Goal: Task Accomplishment & Management: Manage account settings

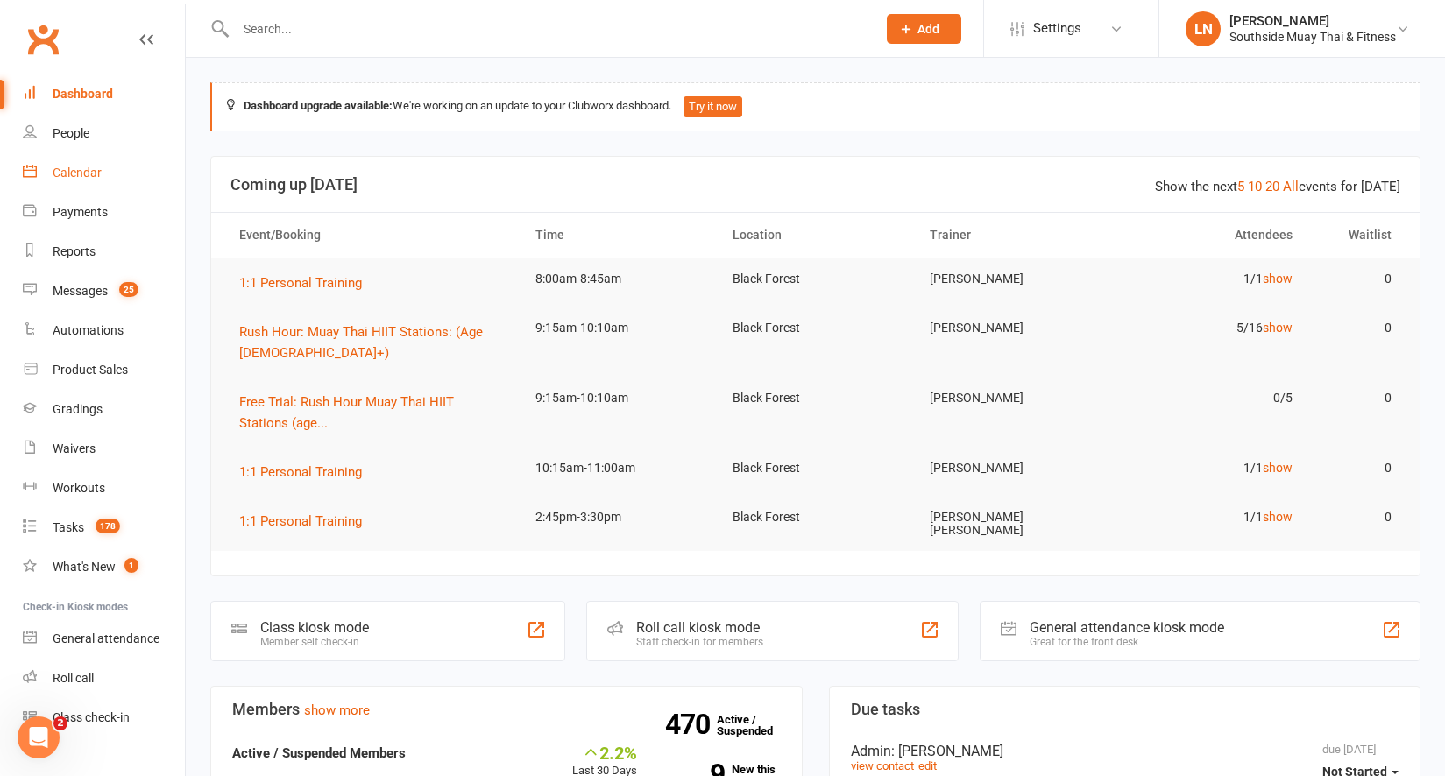
click at [89, 166] on div "Calendar" at bounding box center [77, 173] width 49 height 14
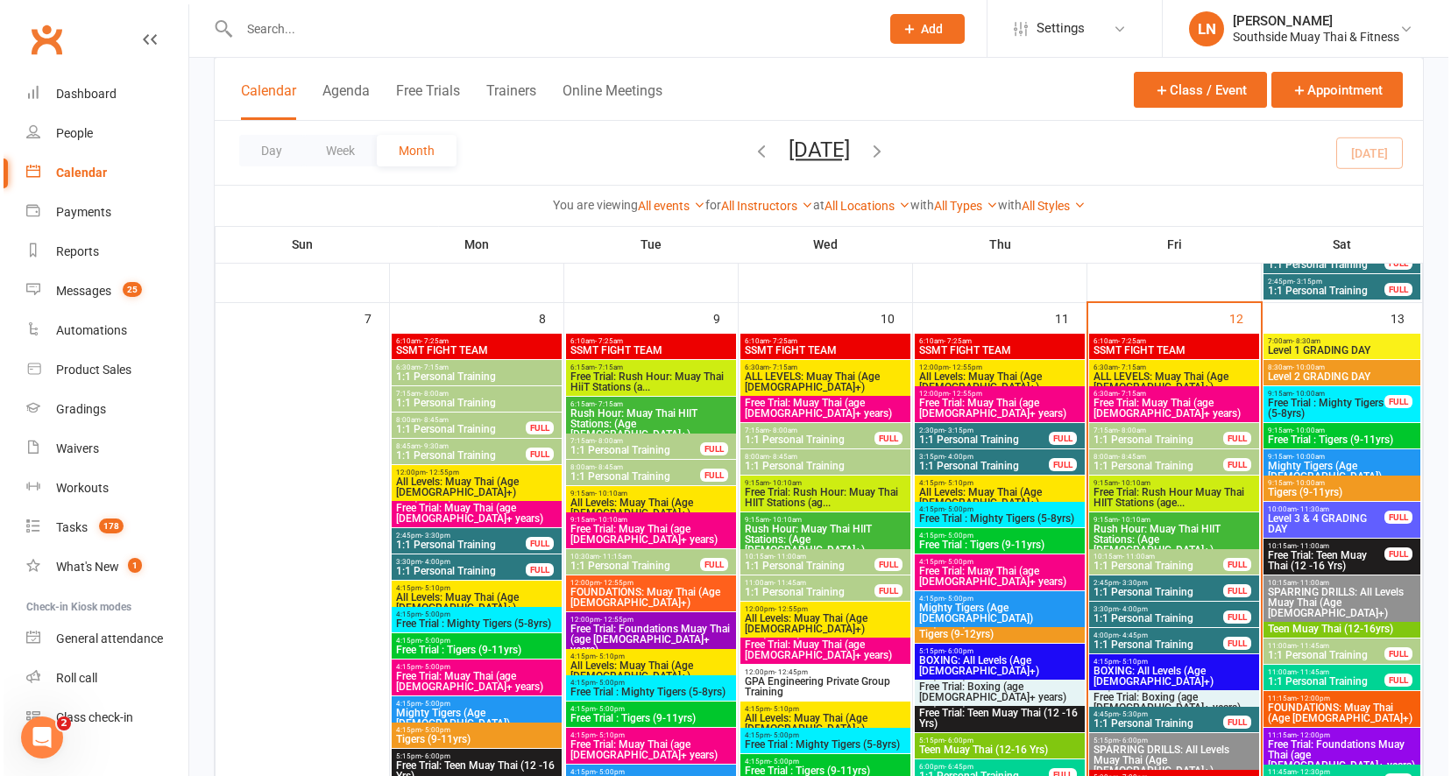
scroll to position [967, 0]
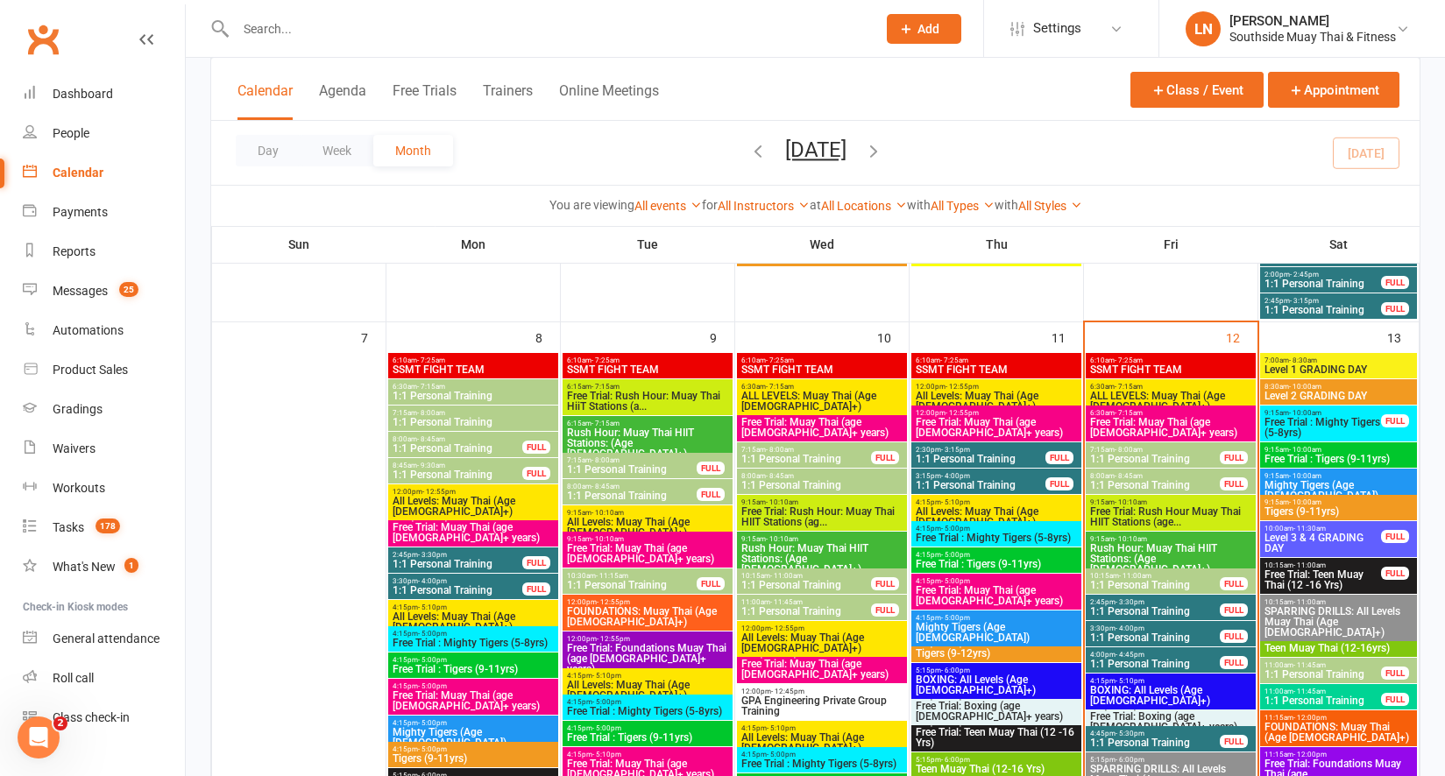
click at [1157, 585] on span "1:1 Personal Training" at bounding box center [1154, 585] width 131 height 11
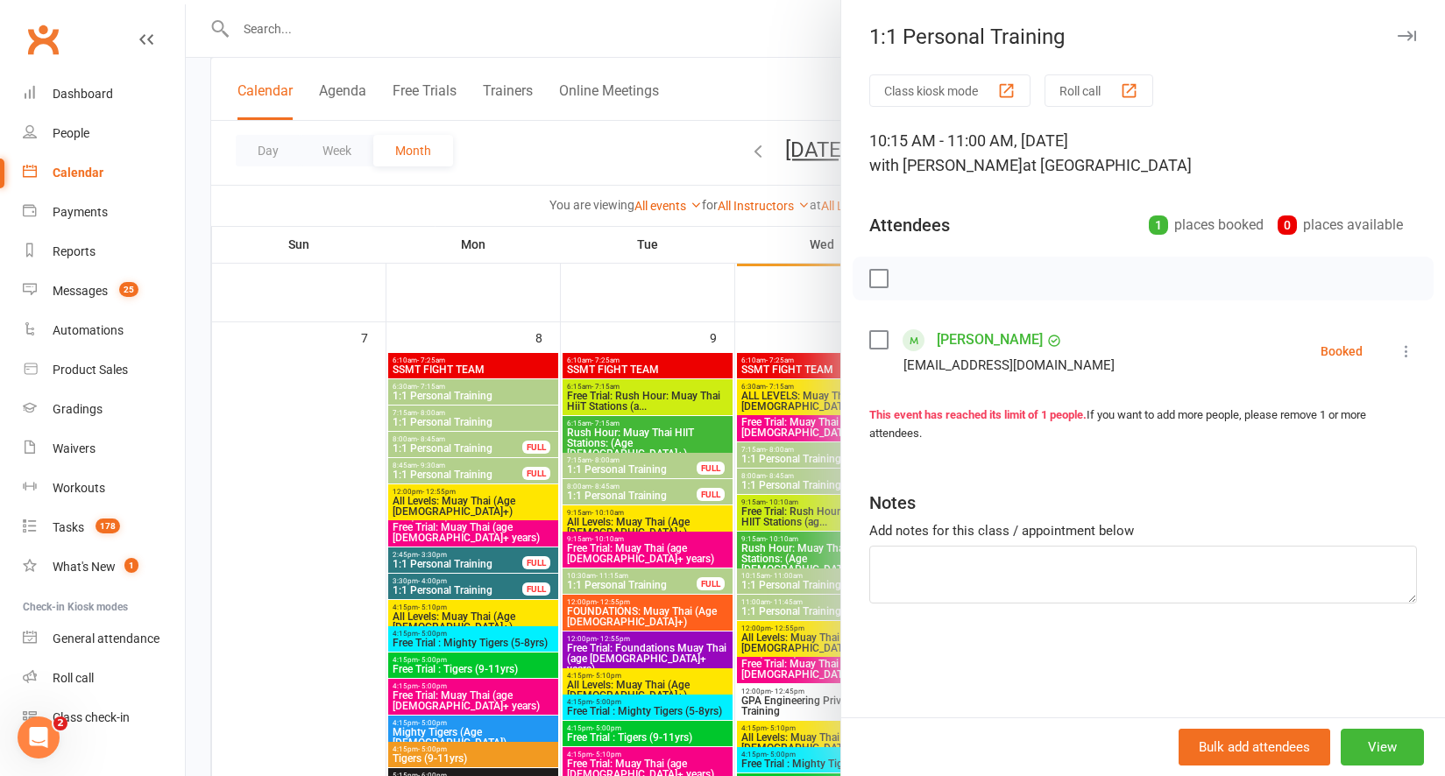
click at [1398, 36] on icon "button" at bounding box center [1407, 36] width 18 height 11
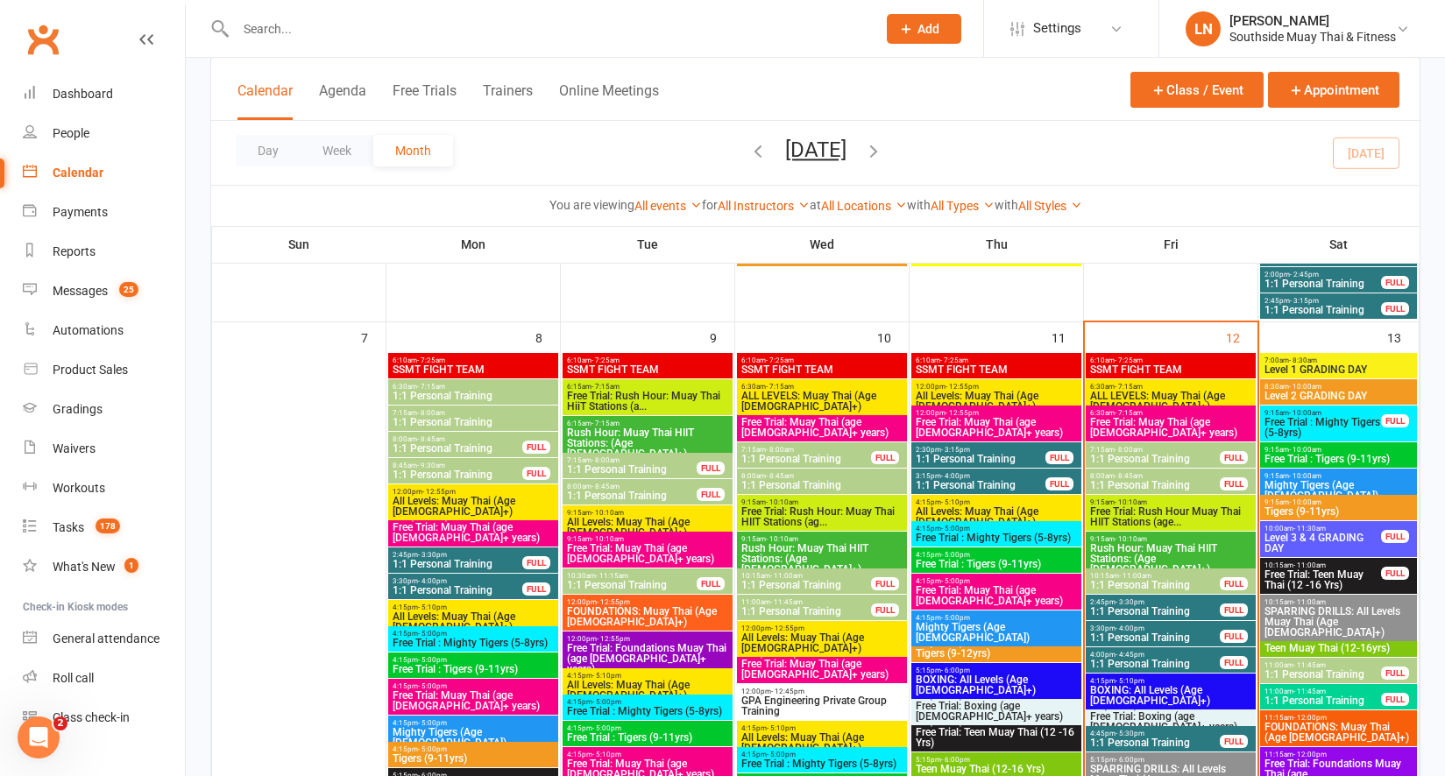
click at [1137, 551] on span "Rush Hour: Muay Thai HIIT Stations: (Age [DEMOGRAPHIC_DATA]+)" at bounding box center [1170, 559] width 163 height 32
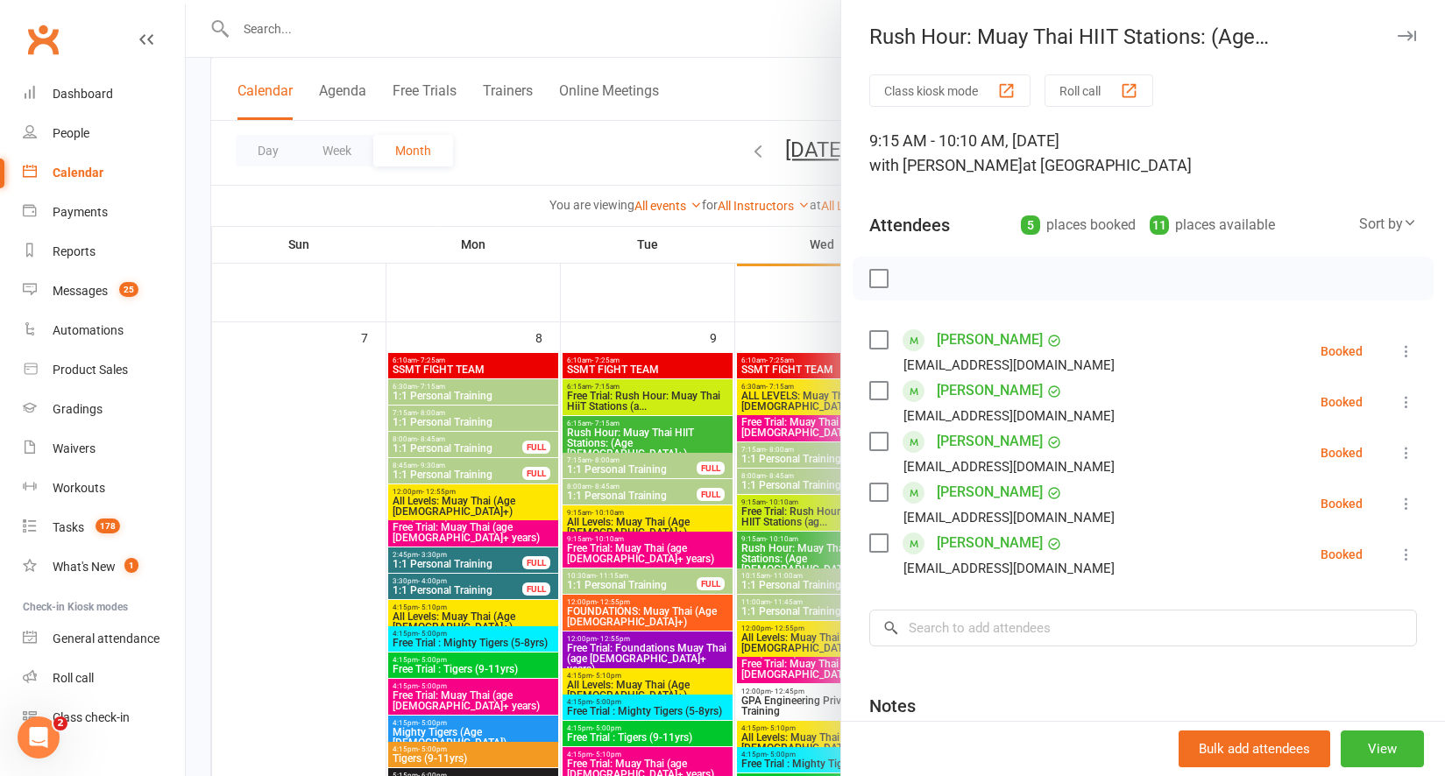
click at [1398, 38] on icon "button" at bounding box center [1407, 36] width 18 height 11
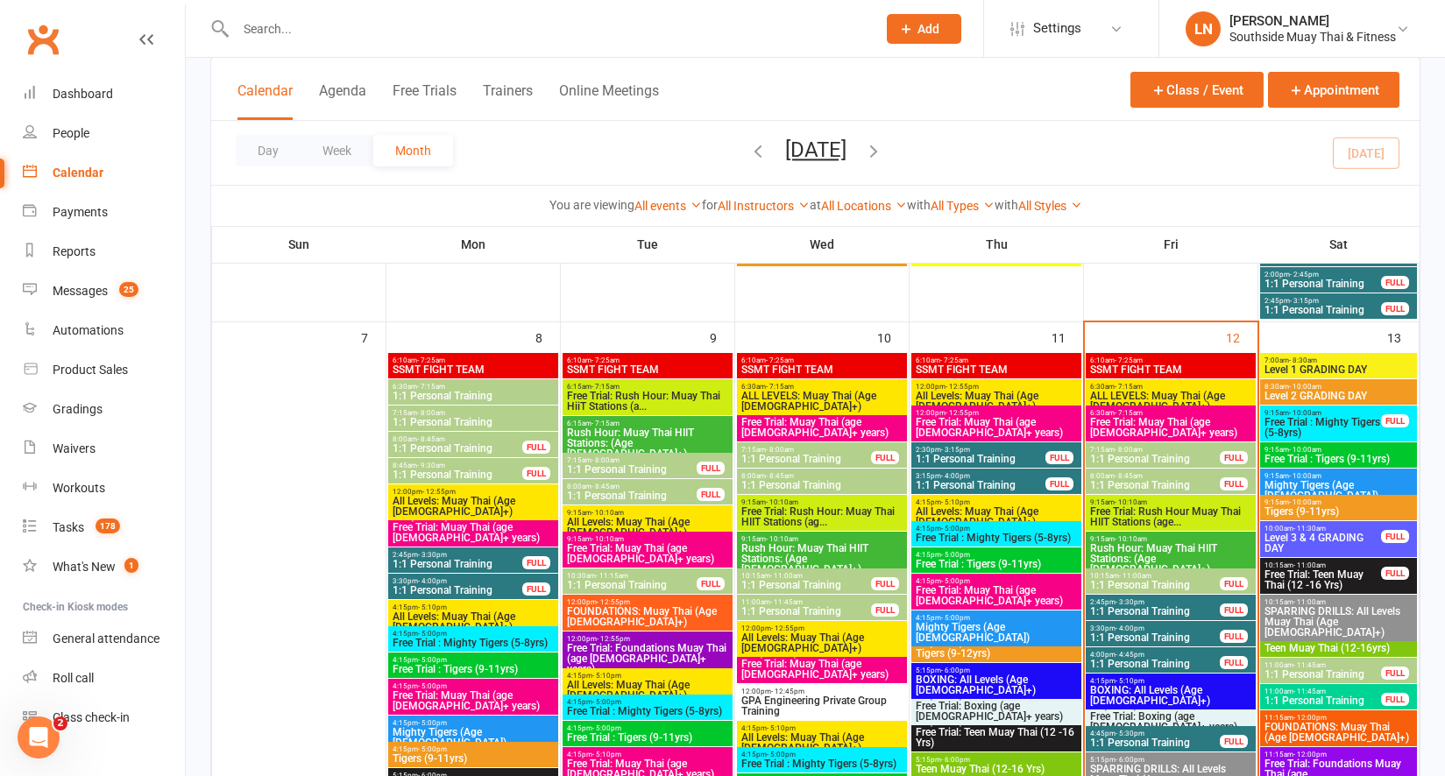
click at [1171, 500] on span "9:15am - 10:10am" at bounding box center [1170, 503] width 163 height 8
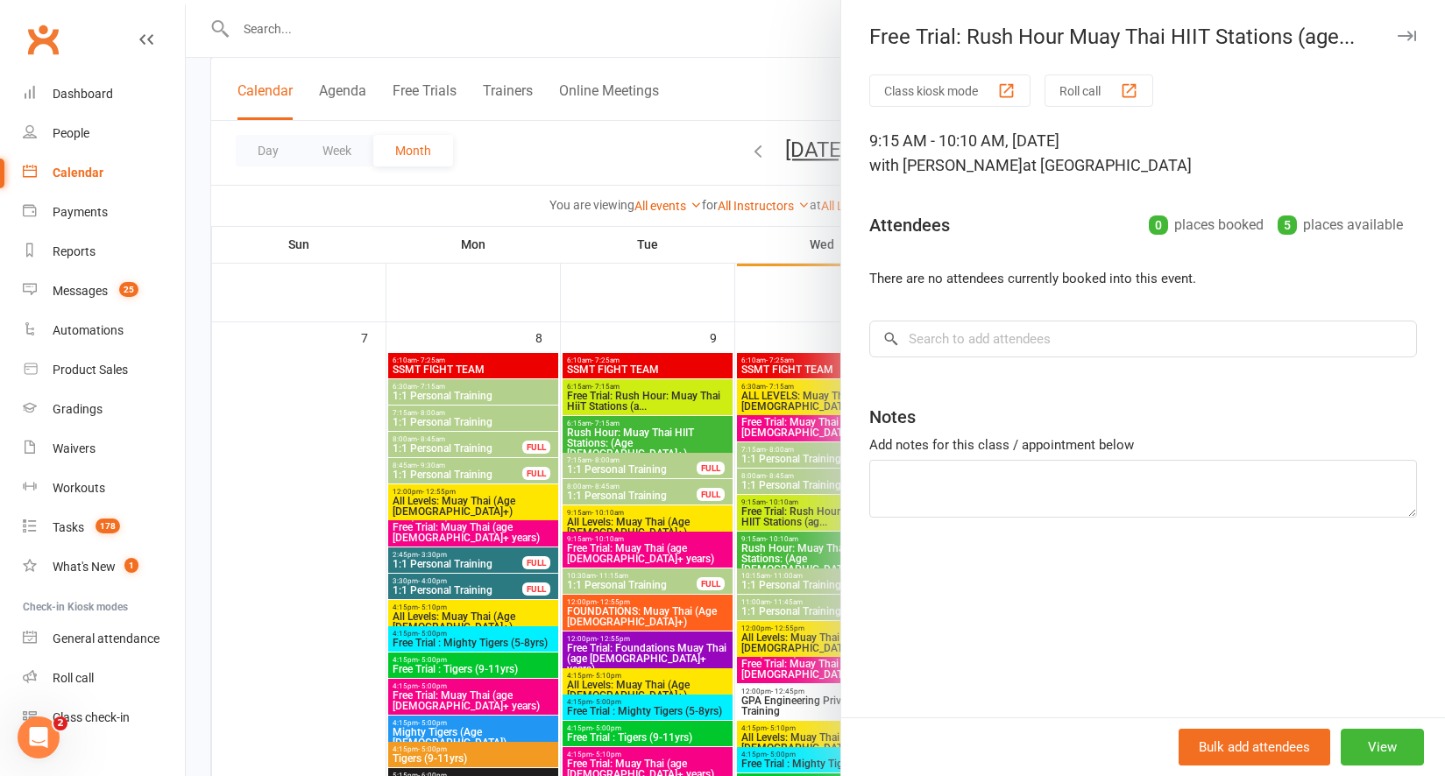
click at [1396, 26] on button "button" at bounding box center [1406, 35] width 21 height 21
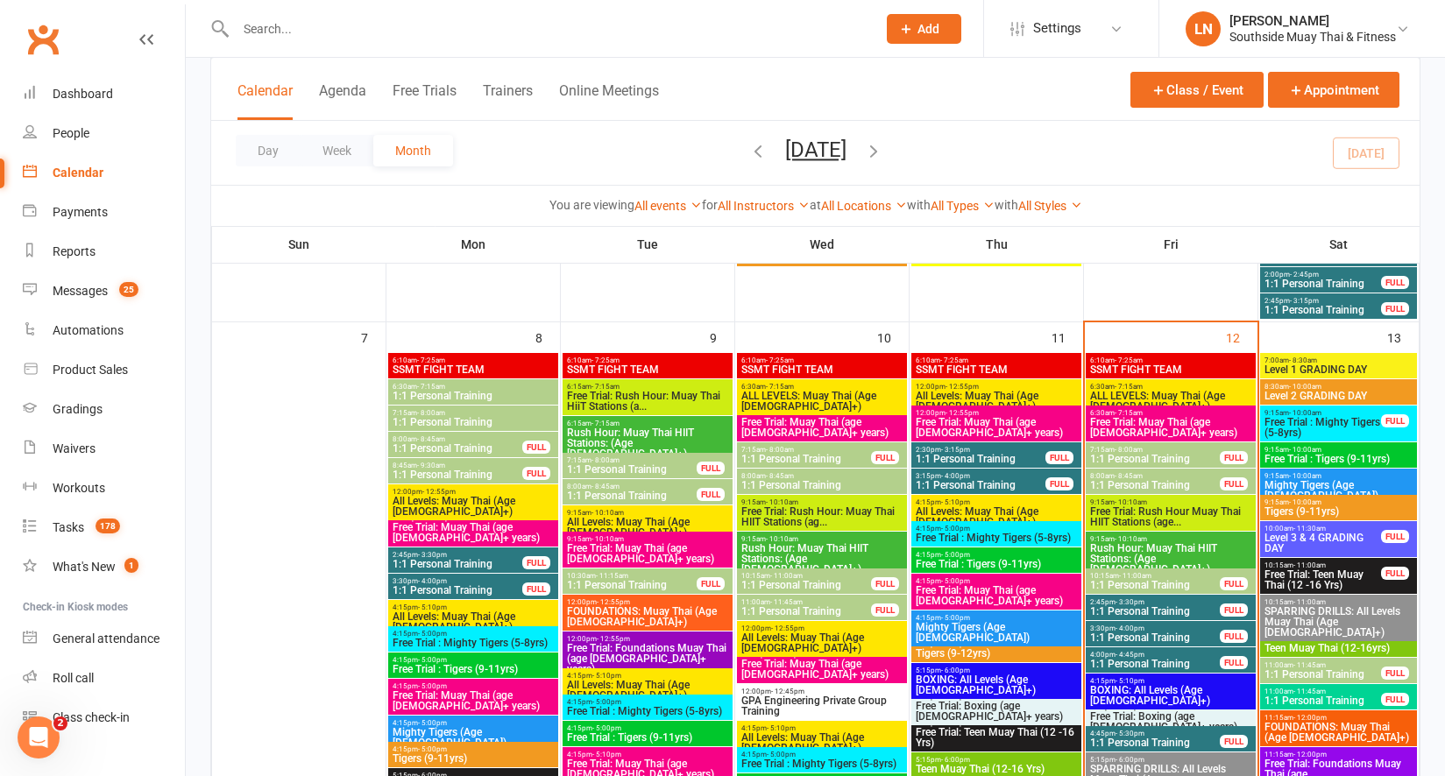
click at [1214, 476] on span "8:00am - 8:45am" at bounding box center [1154, 476] width 131 height 8
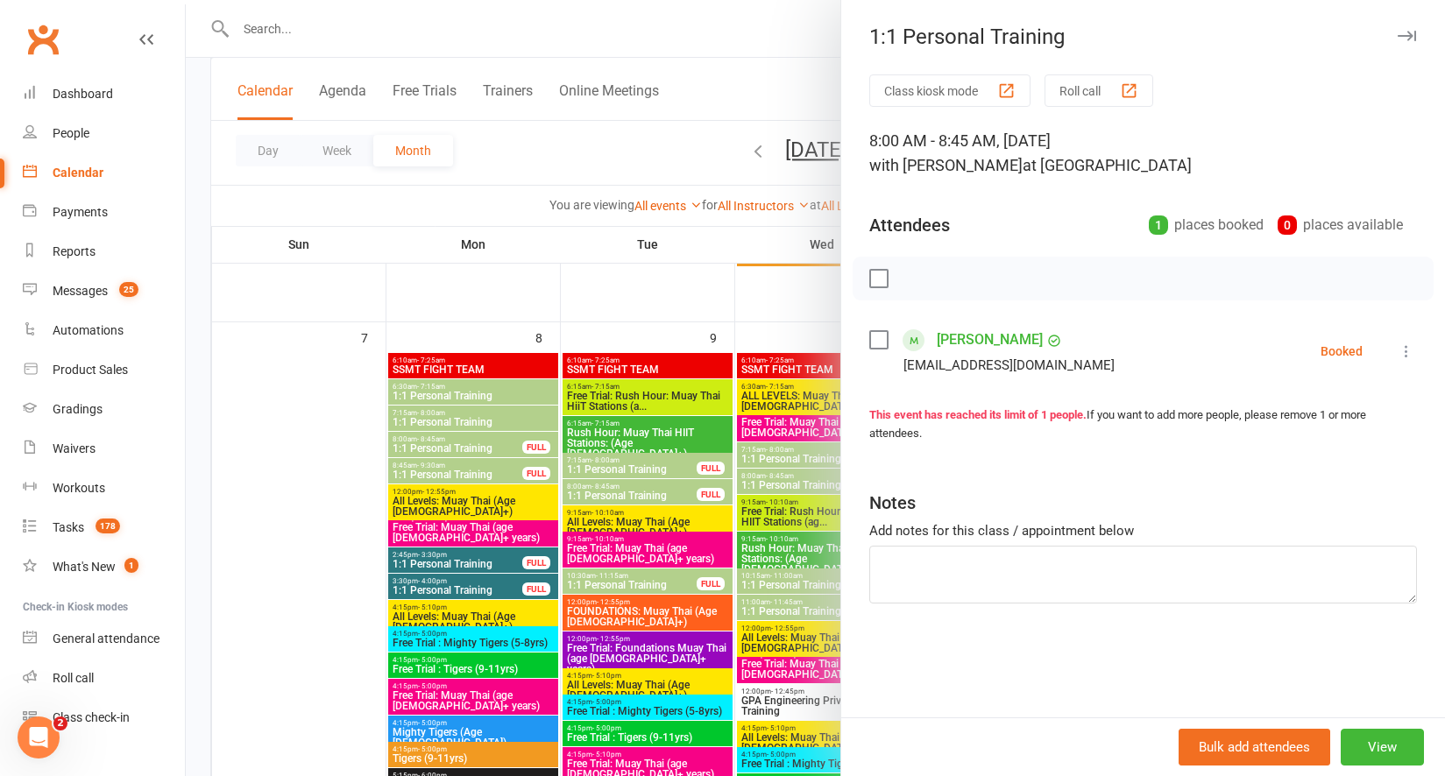
click at [1396, 40] on button "button" at bounding box center [1406, 35] width 21 height 21
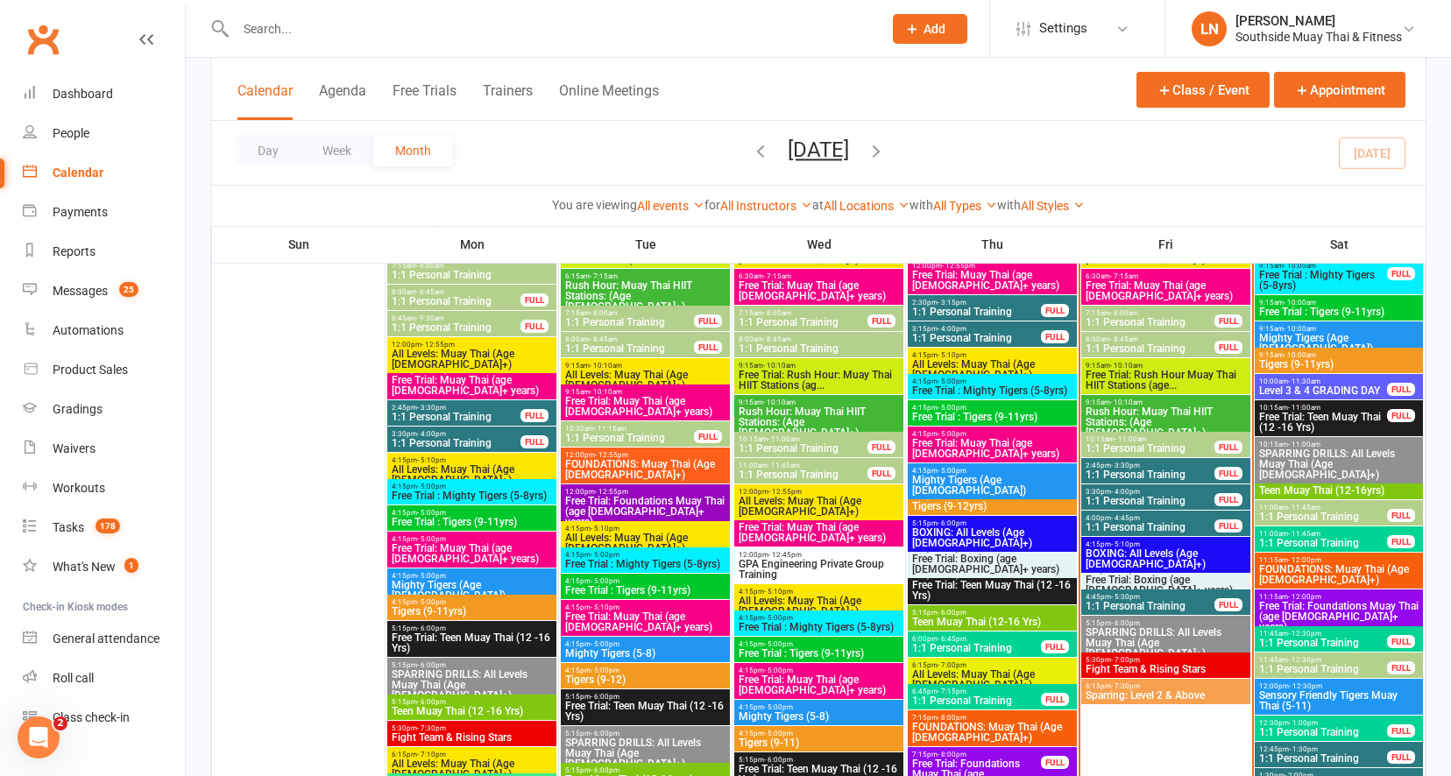
scroll to position [1057, 0]
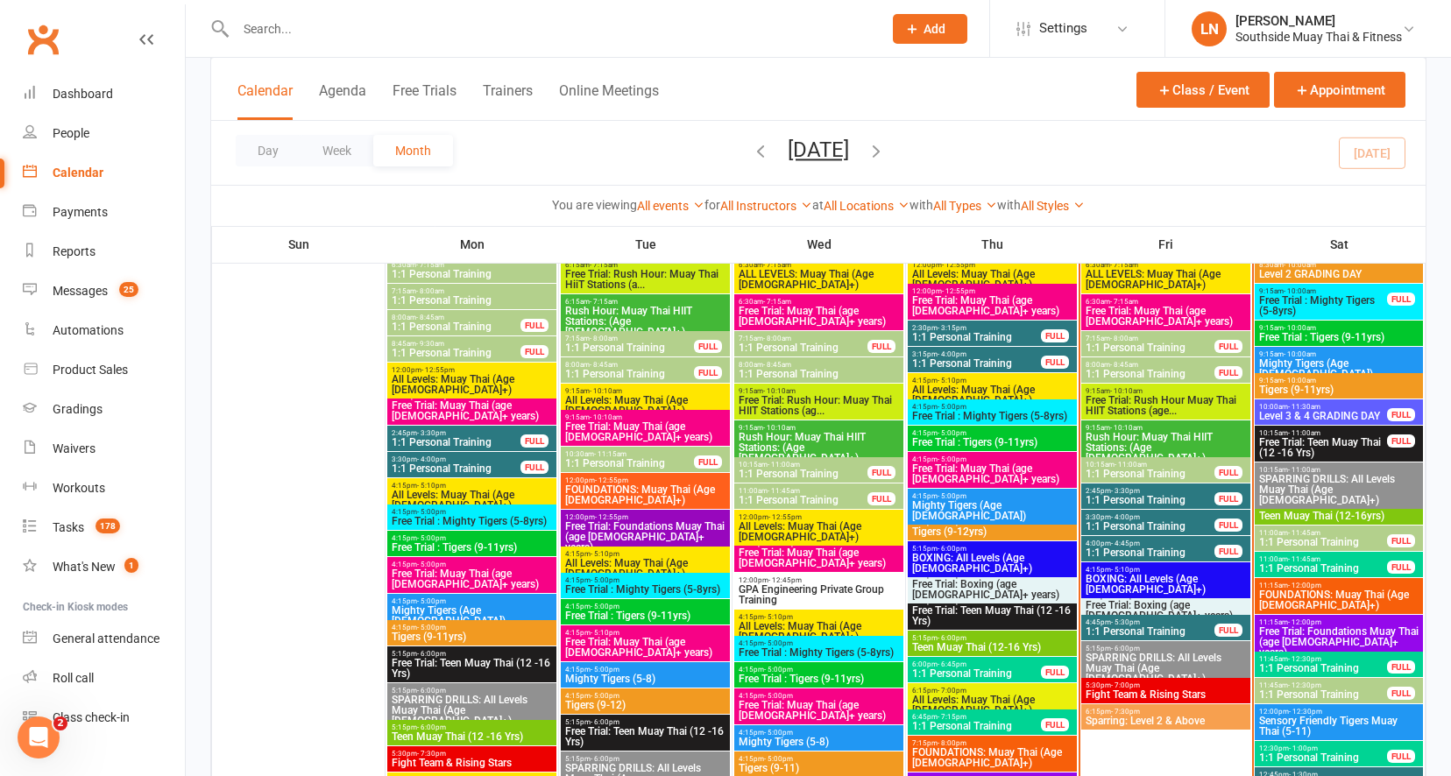
click at [312, 18] on input "text" at bounding box center [550, 29] width 640 height 25
type input "[PERSON_NAME]"
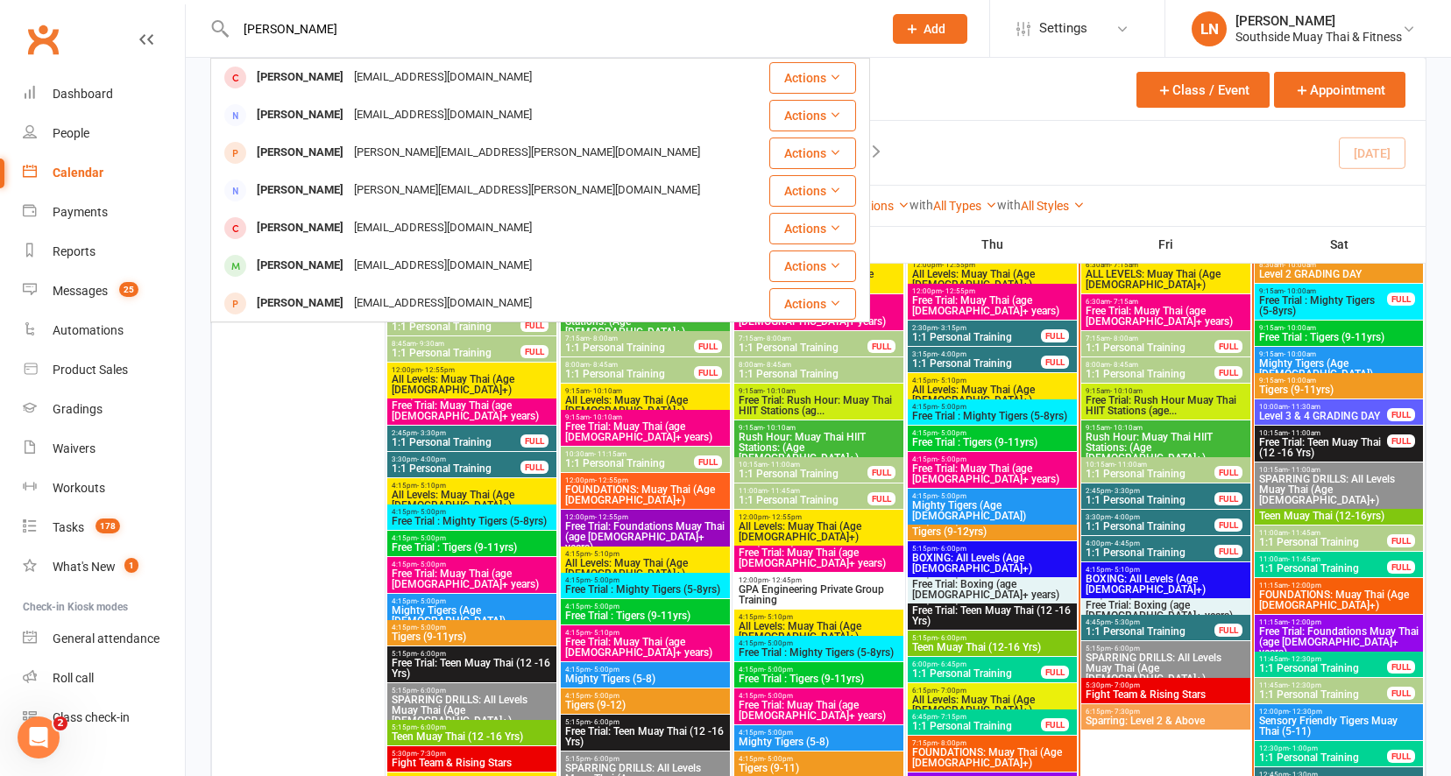
drag, startPoint x: 323, startPoint y: 24, endPoint x: 207, endPoint y: 14, distance: 116.9
click at [207, 14] on react-component "[PERSON_NAME] [EMAIL_ADDRESS][DOMAIN_NAME] Actions [PERSON_NAME] [EMAIL_ADDRESS…" at bounding box center [435, 28] width 870 height 57
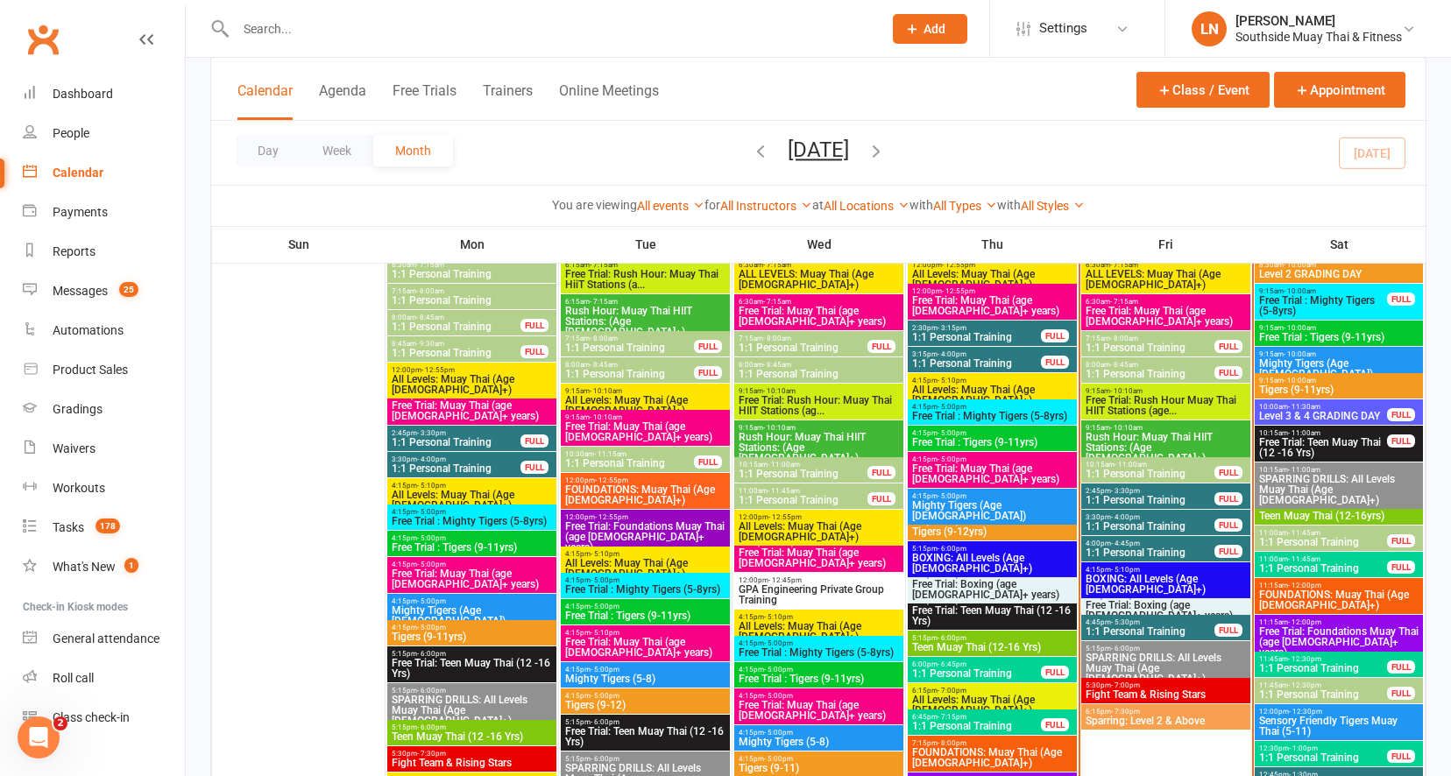
click at [1134, 444] on span "Rush Hour: Muay Thai HIIT Stations: (Age [DEMOGRAPHIC_DATA]+)" at bounding box center [1166, 448] width 162 height 32
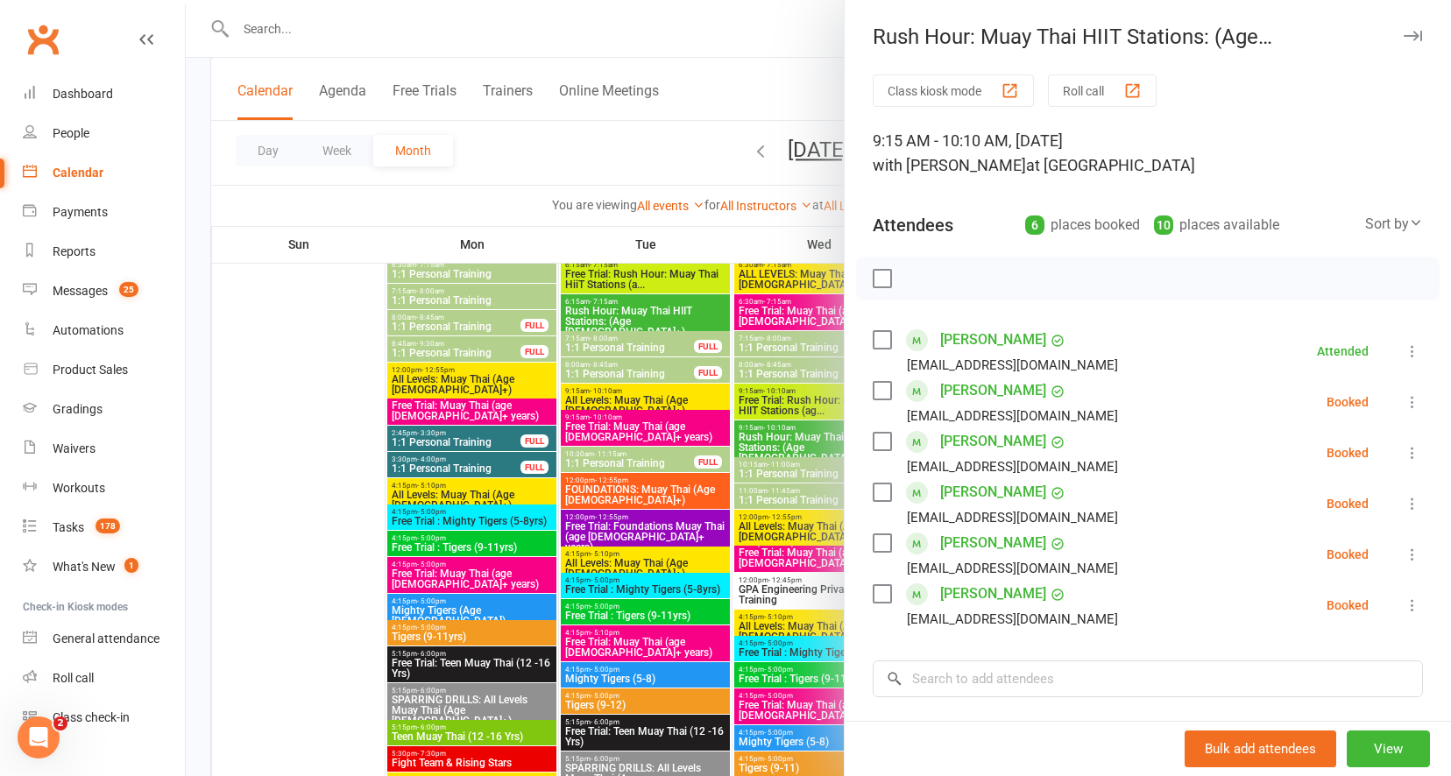
click at [1402, 30] on button "button" at bounding box center [1412, 35] width 21 height 21
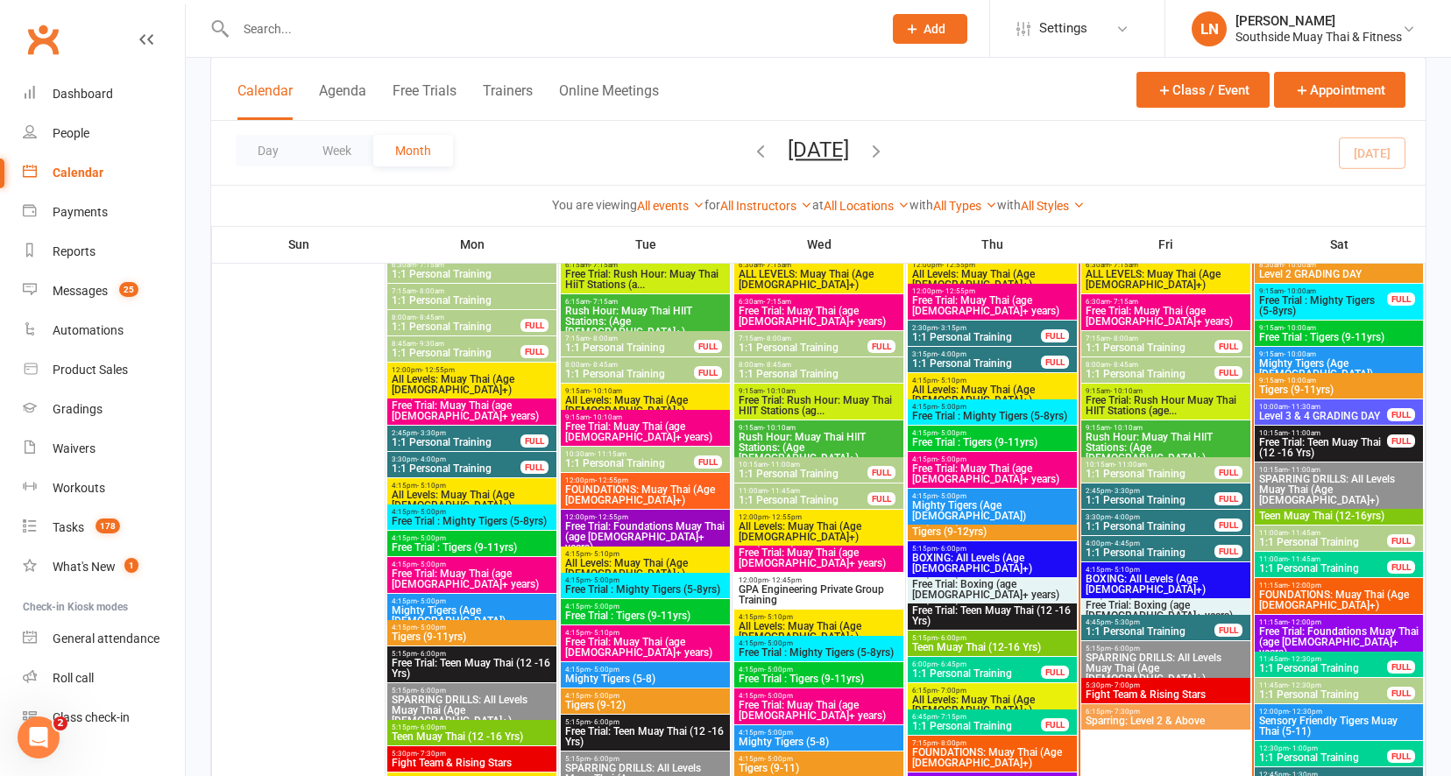
click at [1183, 470] on span "1:1 Personal Training" at bounding box center [1150, 474] width 131 height 11
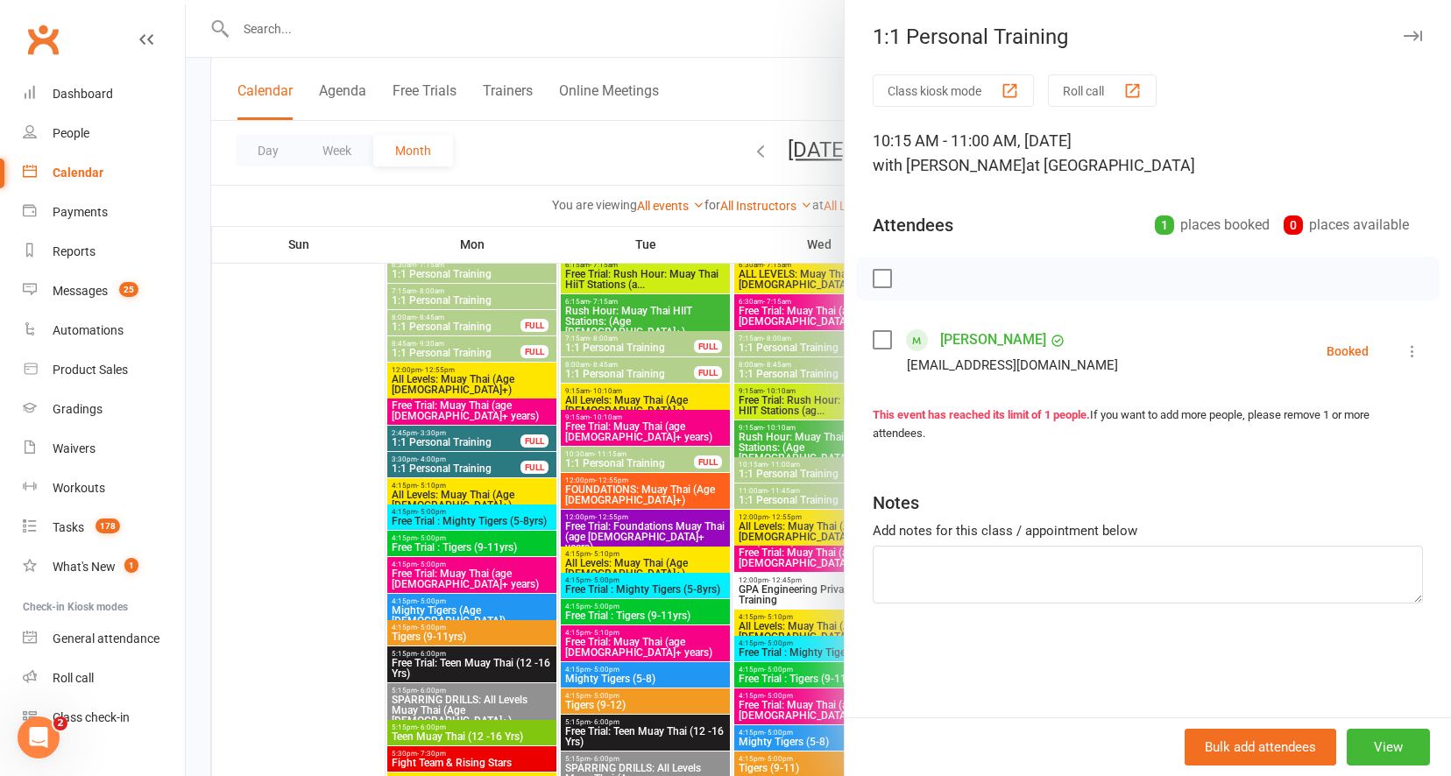
click at [662, 472] on div at bounding box center [818, 388] width 1265 height 776
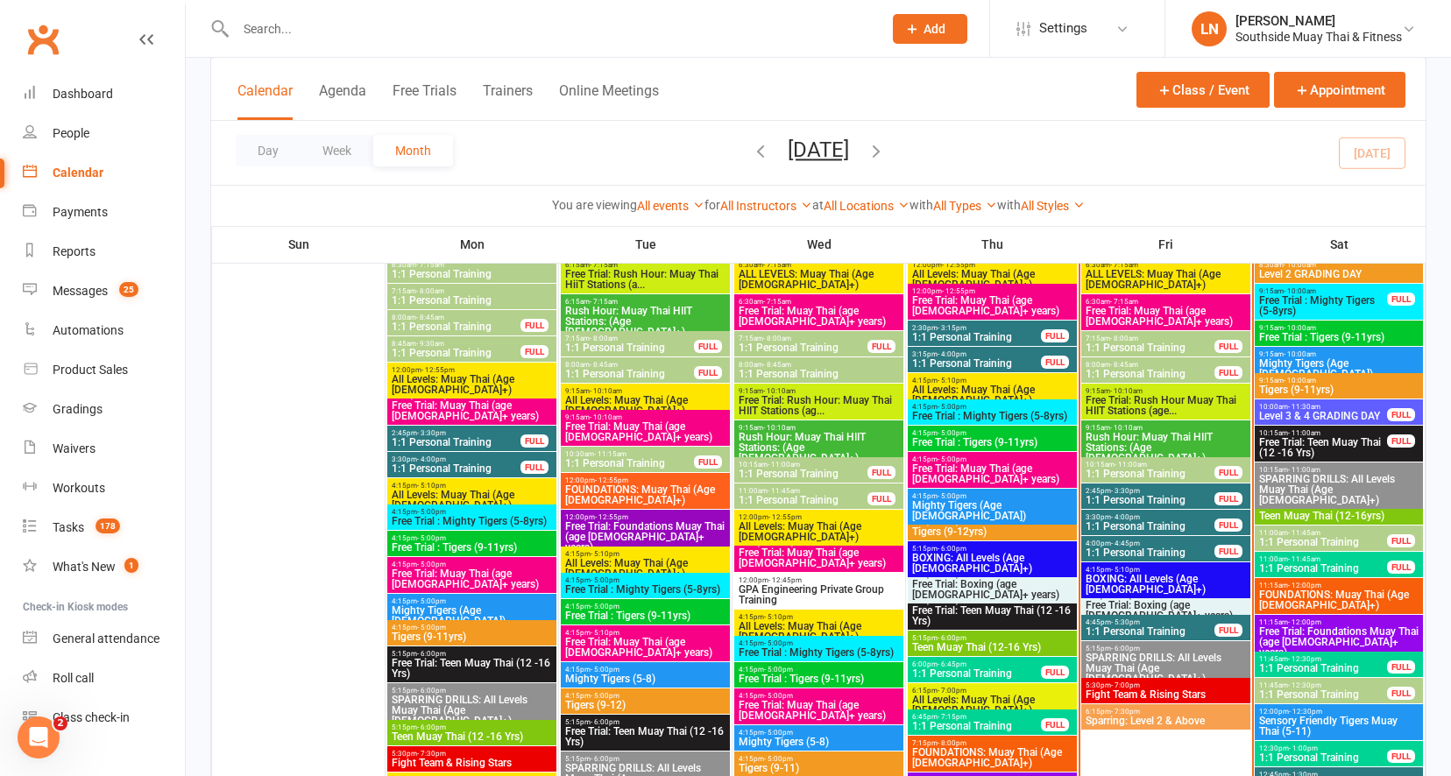
click at [435, 344] on span "- 9:30am" at bounding box center [430, 344] width 28 height 8
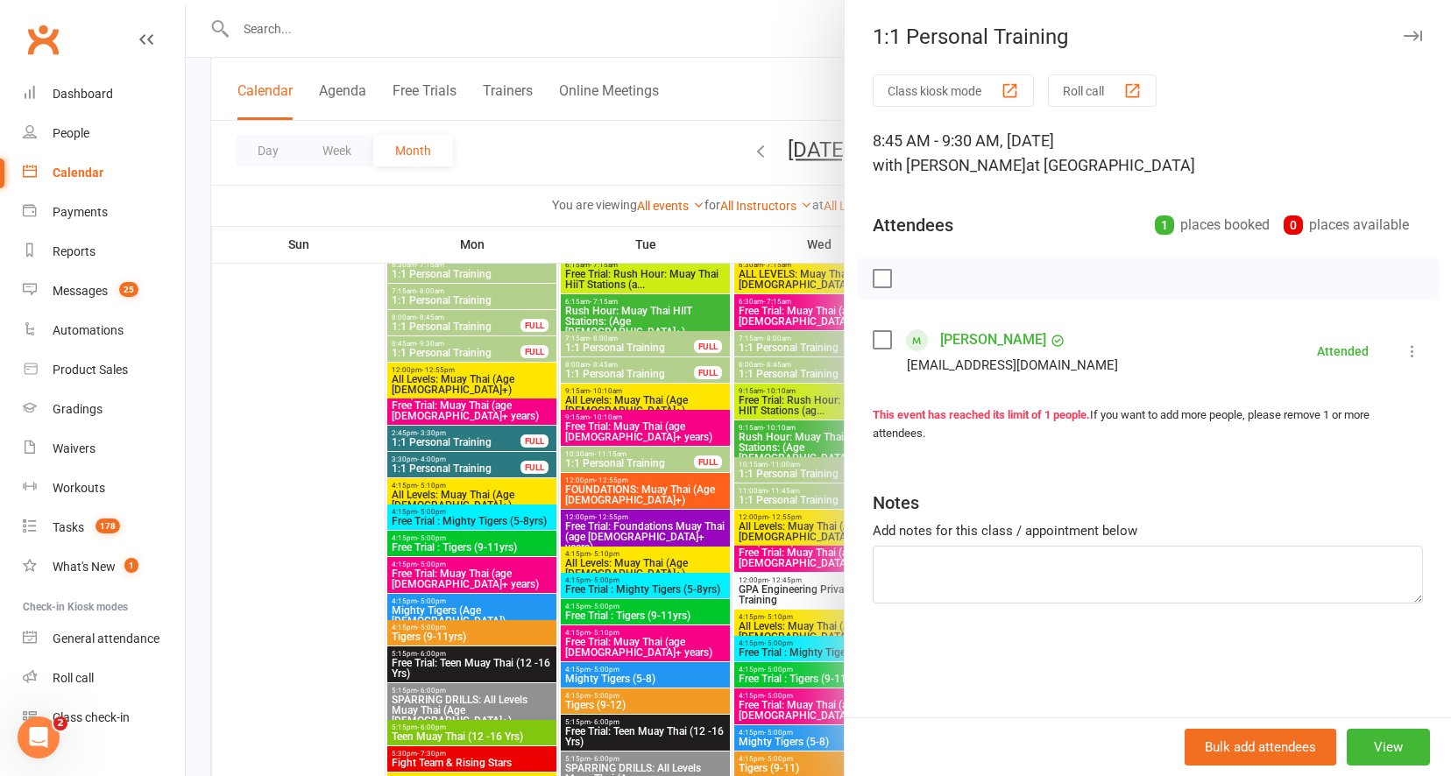
click at [434, 346] on div at bounding box center [818, 388] width 1265 height 776
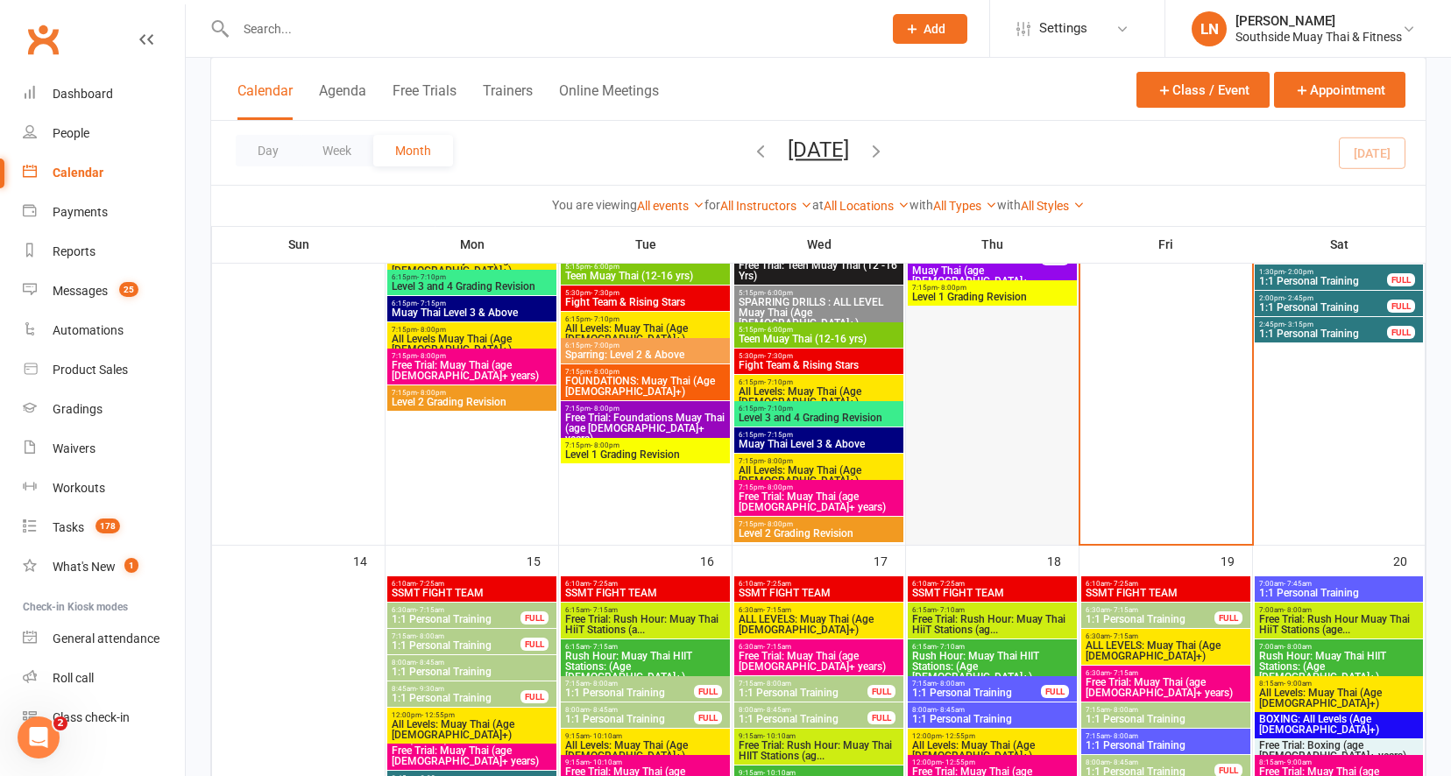
scroll to position [1670, 0]
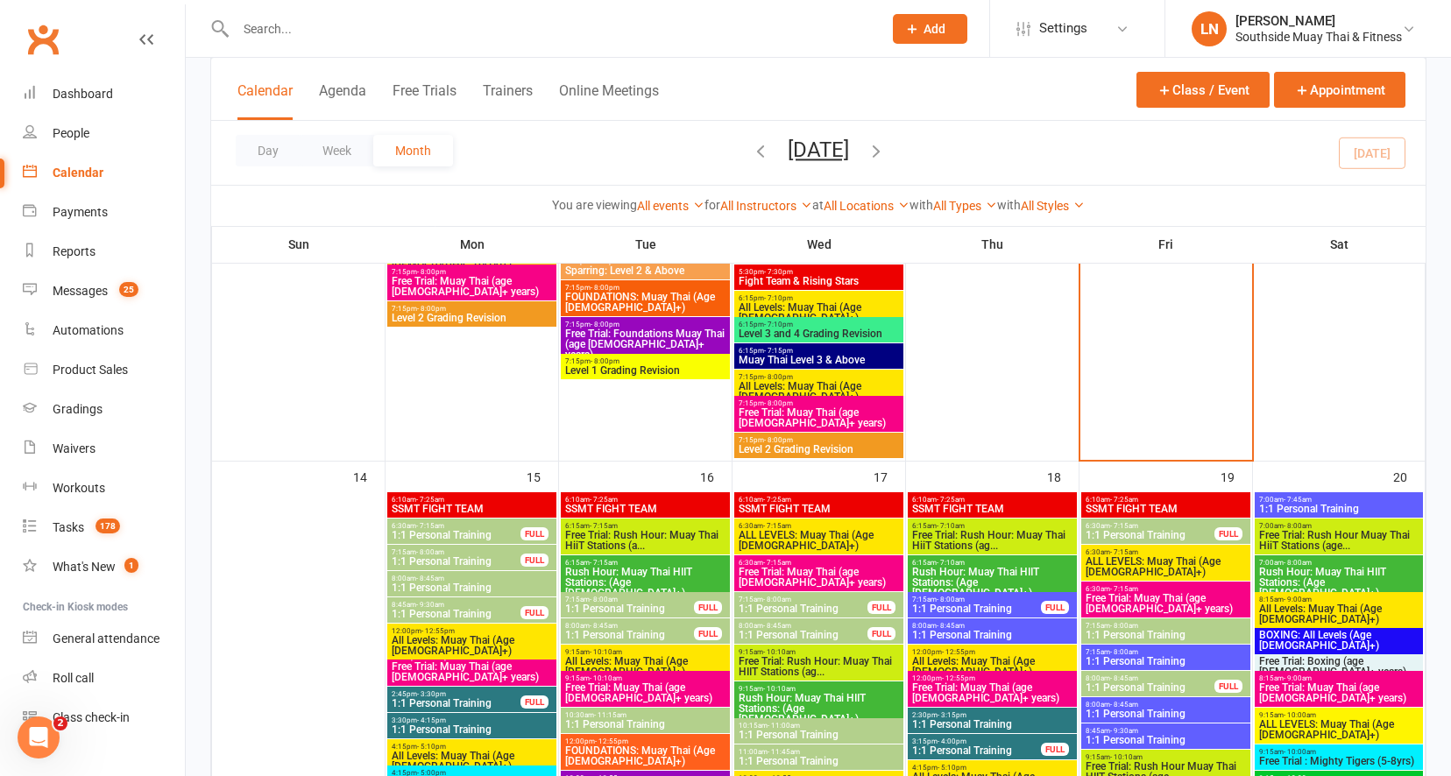
click at [438, 618] on span "1:1 Personal Training" at bounding box center [456, 614] width 131 height 11
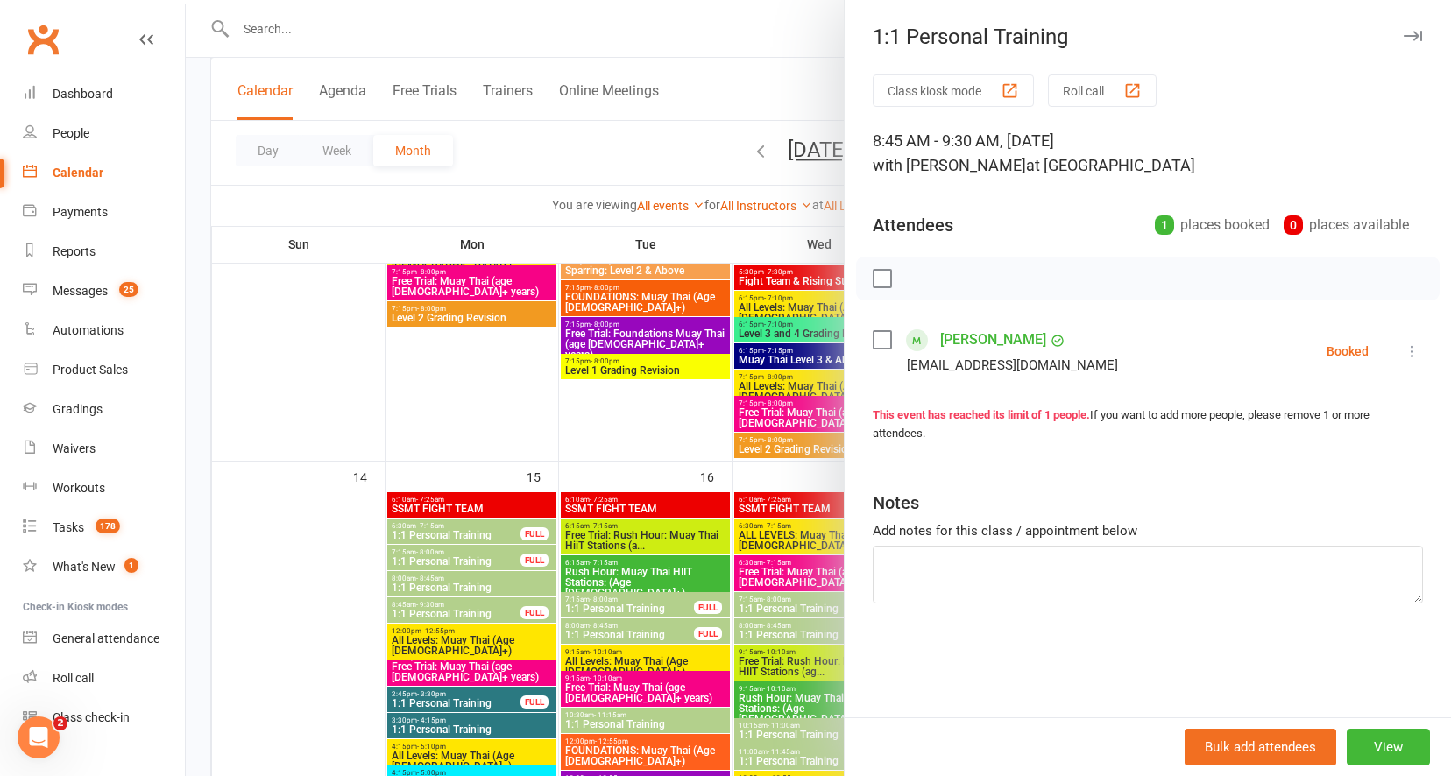
click at [1404, 352] on icon at bounding box center [1413, 352] width 18 height 18
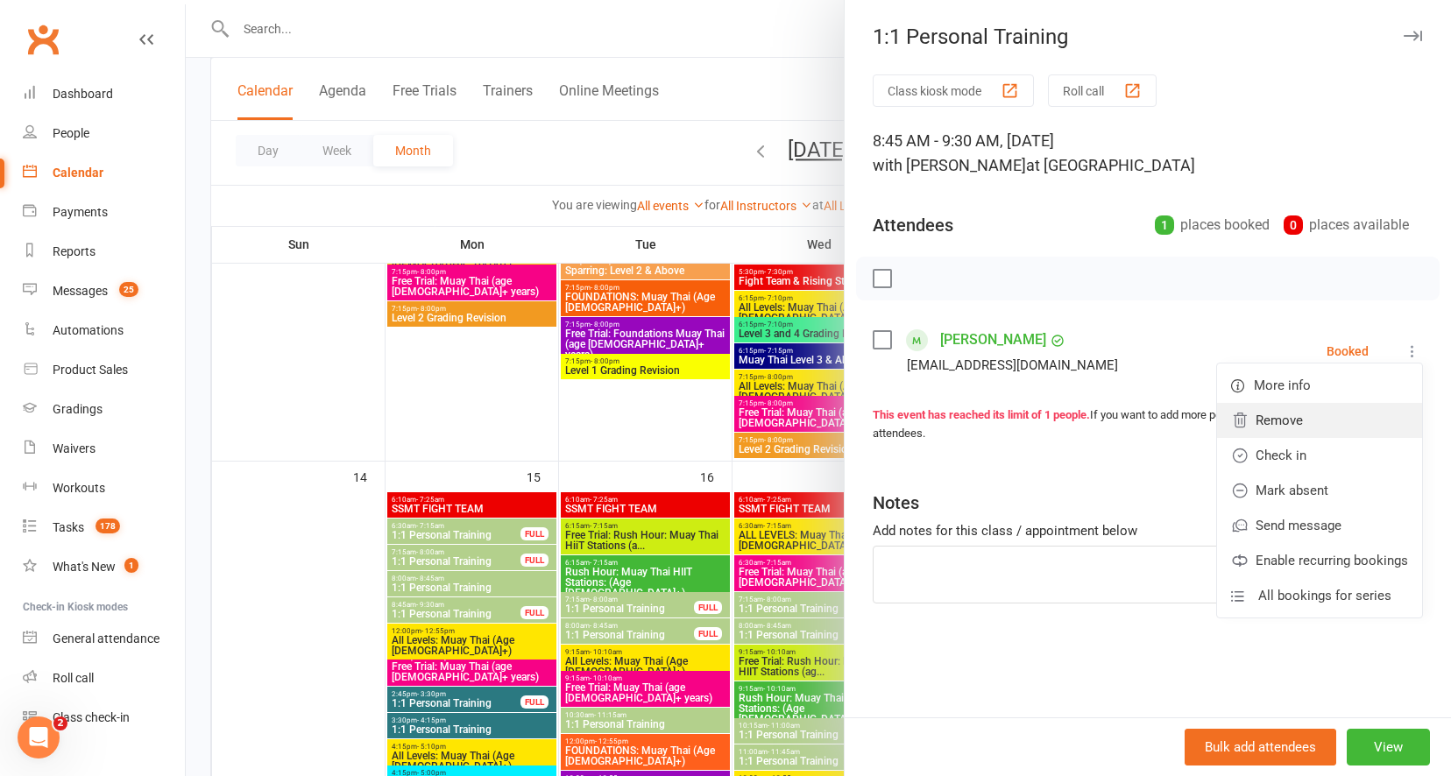
click at [1269, 421] on link "Remove" at bounding box center [1319, 420] width 205 height 35
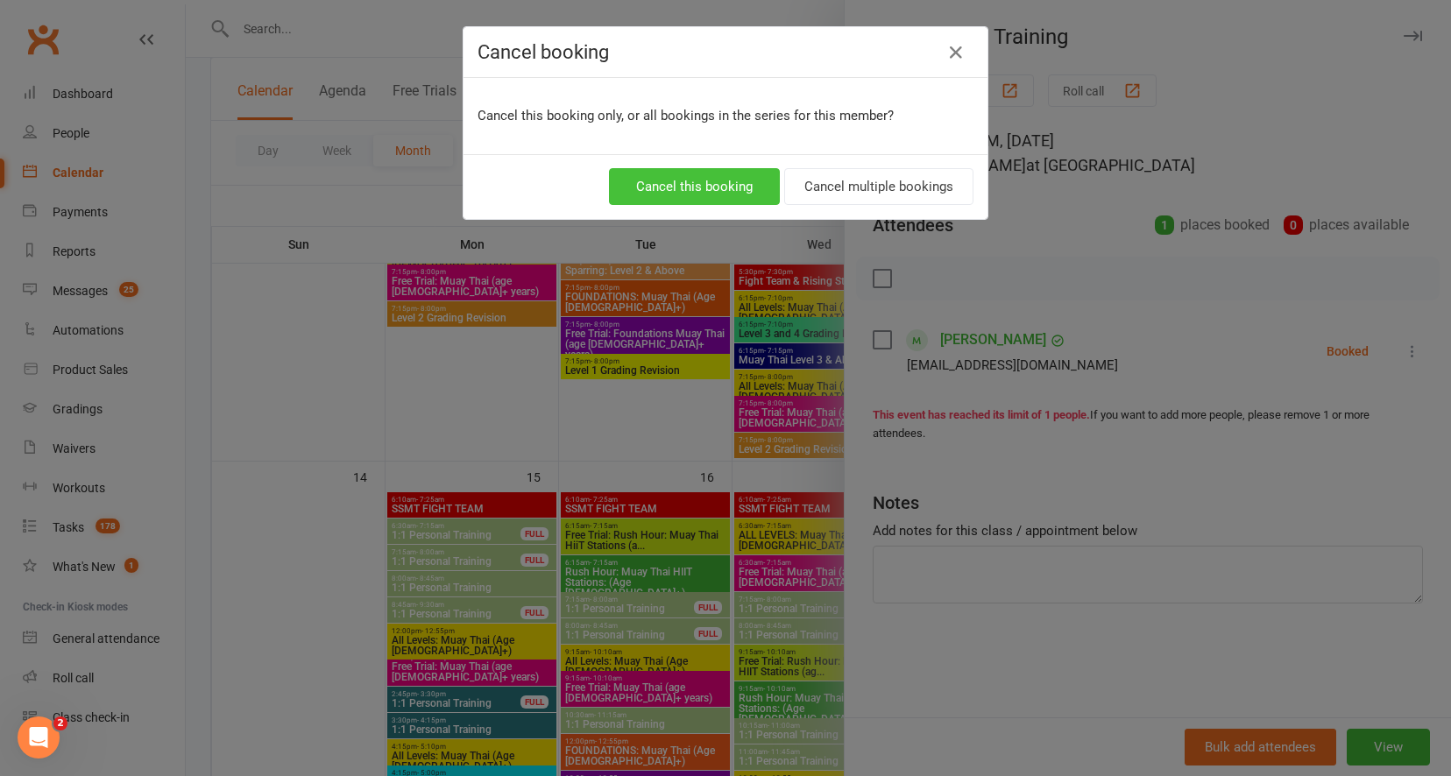
click at [663, 189] on button "Cancel this booking" at bounding box center [694, 186] width 171 height 37
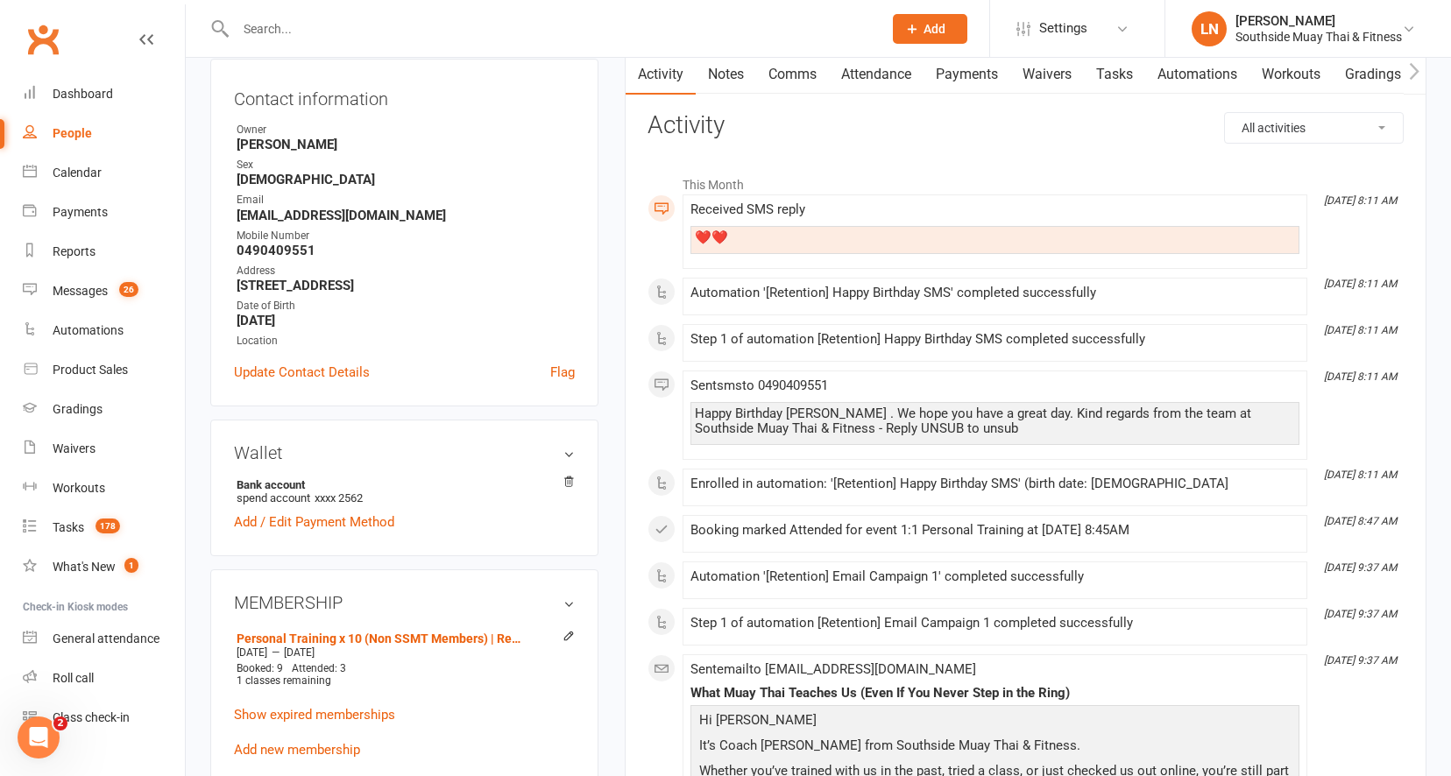
scroll to position [88, 0]
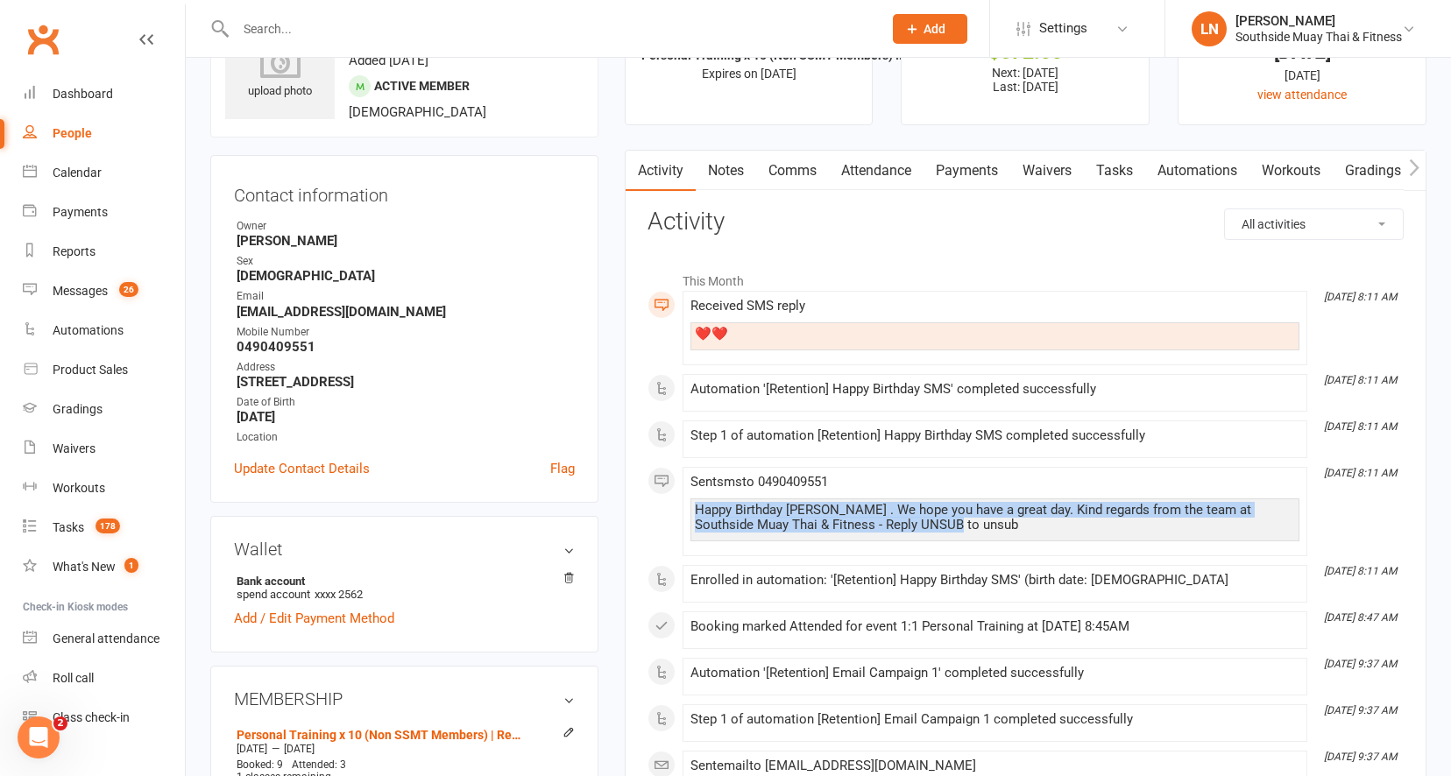
drag, startPoint x: 910, startPoint y: 523, endPoint x: 690, endPoint y: 516, distance: 220.9
click at [980, 544] on div "Sent sms to 0490409551 Happy Birthday Erin . We hope you have a great day. Kind…" at bounding box center [995, 512] width 609 height 74
drag, startPoint x: 920, startPoint y: 526, endPoint x: 692, endPoint y: 513, distance: 228.2
click at [692, 513] on div "Happy Birthday Erin . We hope you have a great day. Kind regards from the team …" at bounding box center [995, 520] width 609 height 43
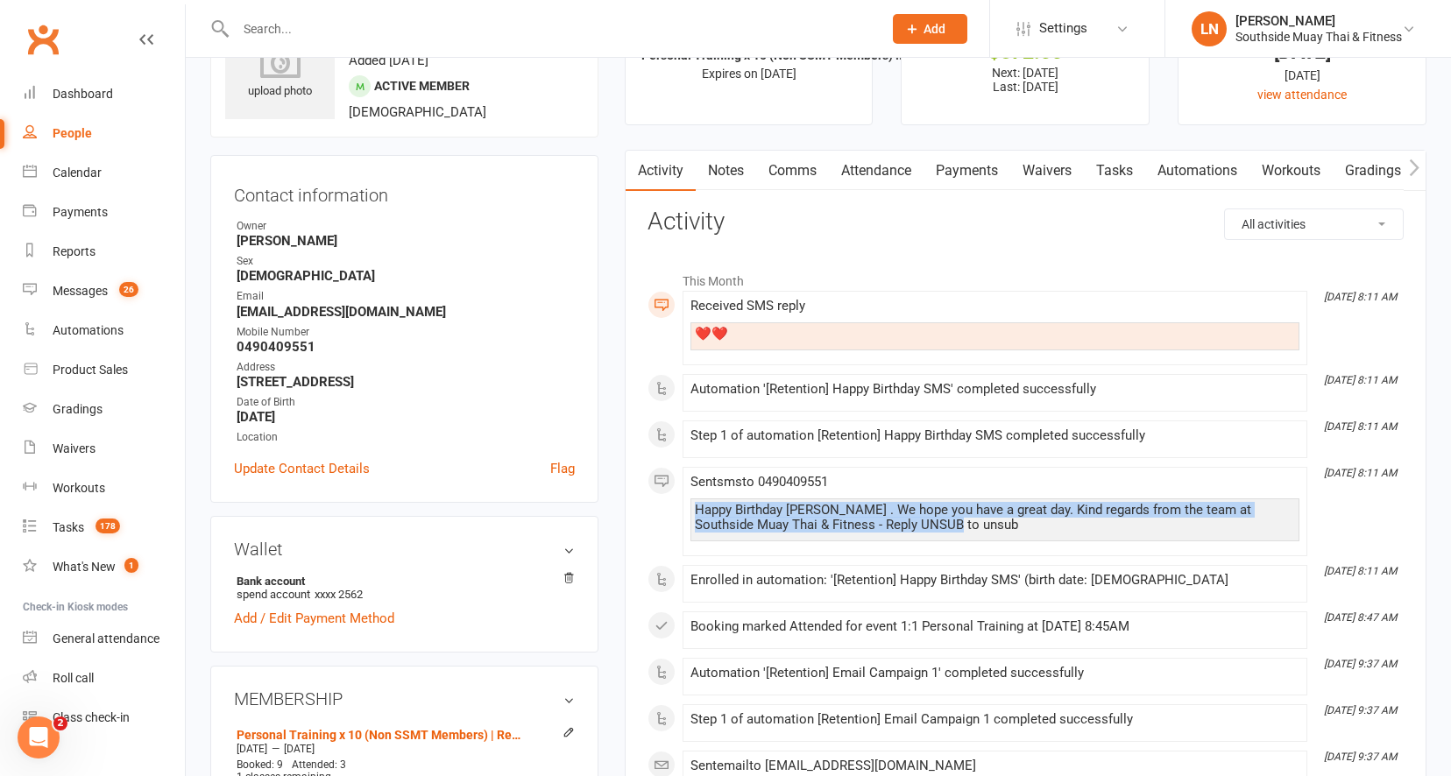
click at [935, 532] on div "Happy Birthday Erin . We hope you have a great day. Kind regards from the team …" at bounding box center [995, 518] width 600 height 30
drag, startPoint x: 942, startPoint y: 526, endPoint x: 656, endPoint y: 514, distance: 285.9
drag, startPoint x: 640, startPoint y: 521, endPoint x: 657, endPoint y: 521, distance: 17.5
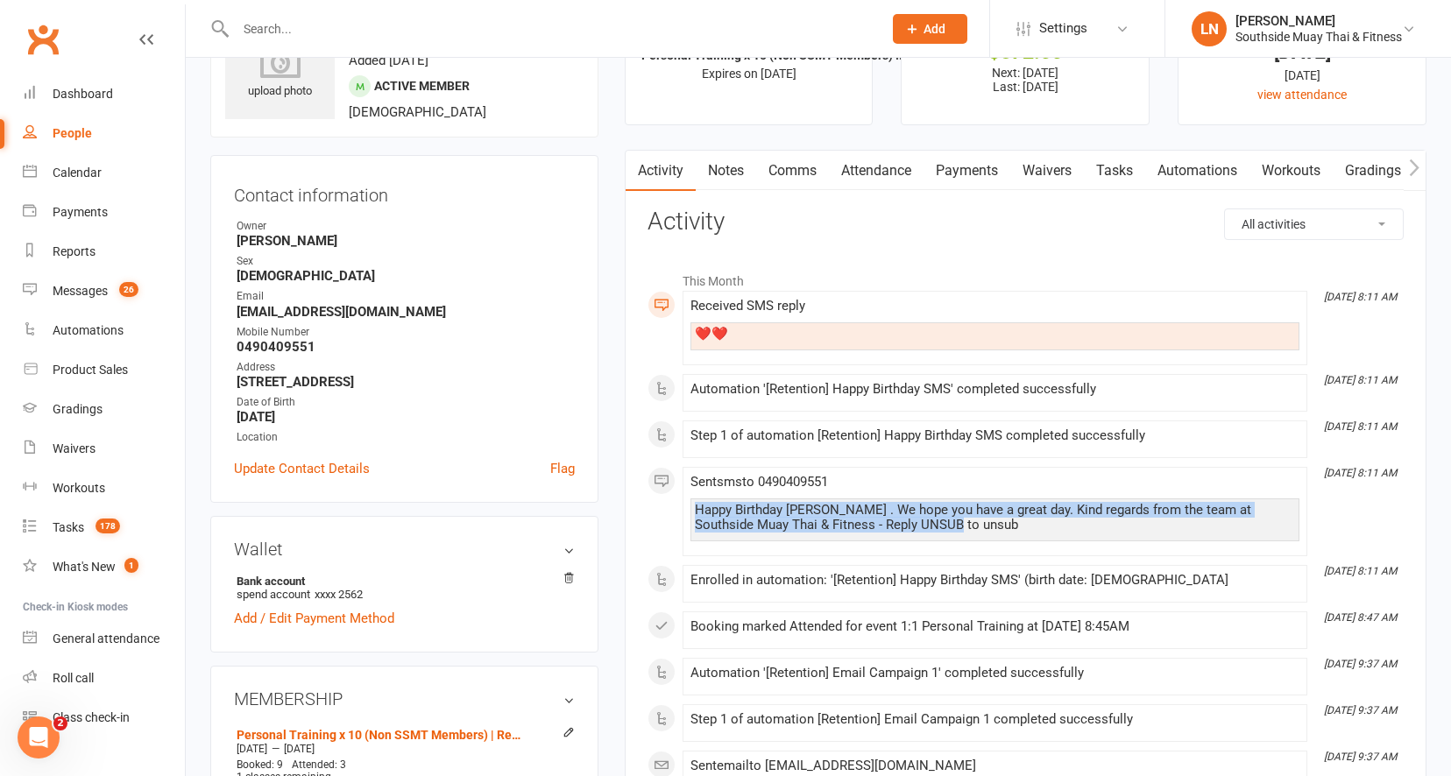
click at [1033, 534] on div "Happy Birthday Erin . We hope you have a great day. Kind regards from the team …" at bounding box center [995, 520] width 609 height 43
drag, startPoint x: 797, startPoint y: 509, endPoint x: 1226, endPoint y: 486, distance: 430.0
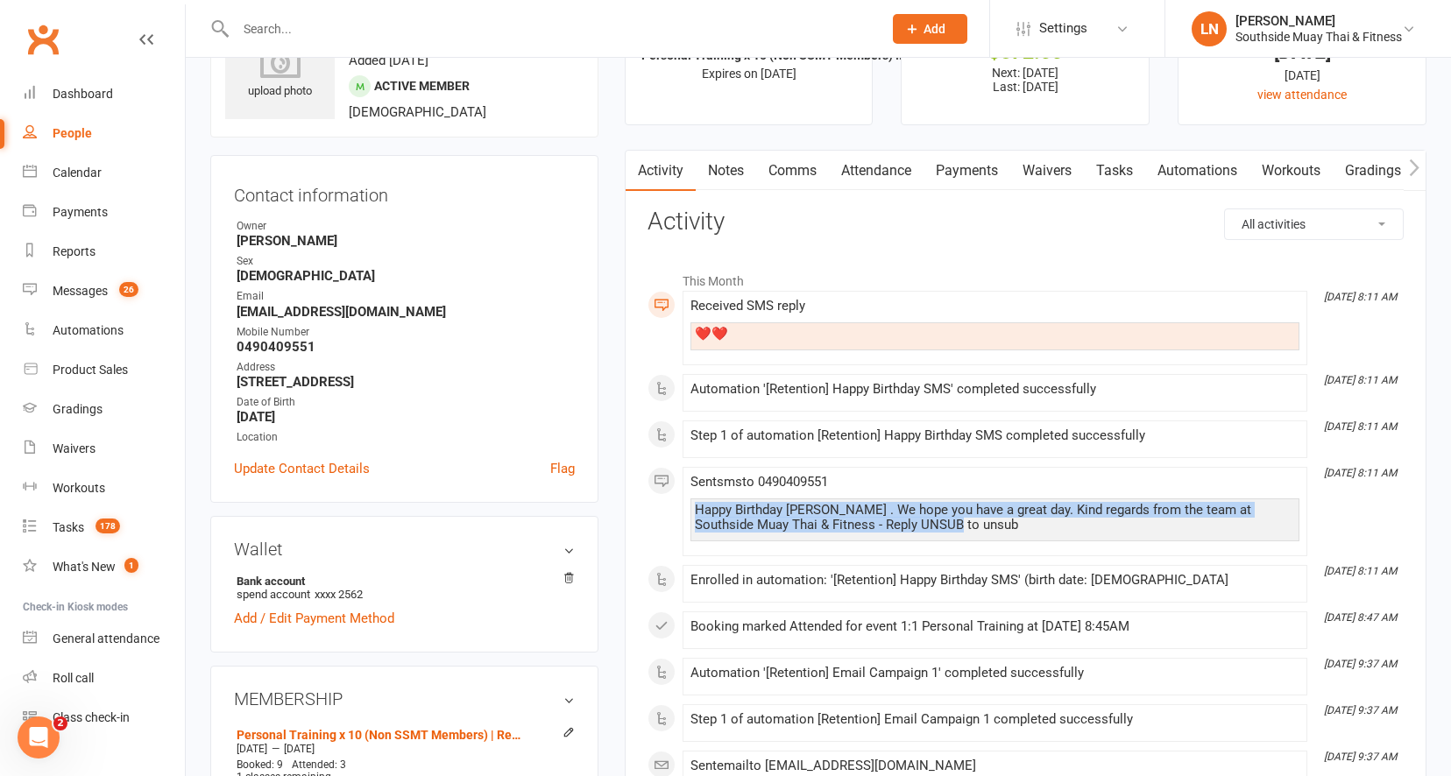
drag, startPoint x: 947, startPoint y: 535, endPoint x: 671, endPoint y: 483, distance: 281.0
click at [683, 476] on li "Sep 11, 8:11 AM Sent sms to 0490409551 Happy Birthday Erin . We hope you have a…" at bounding box center [995, 511] width 625 height 89
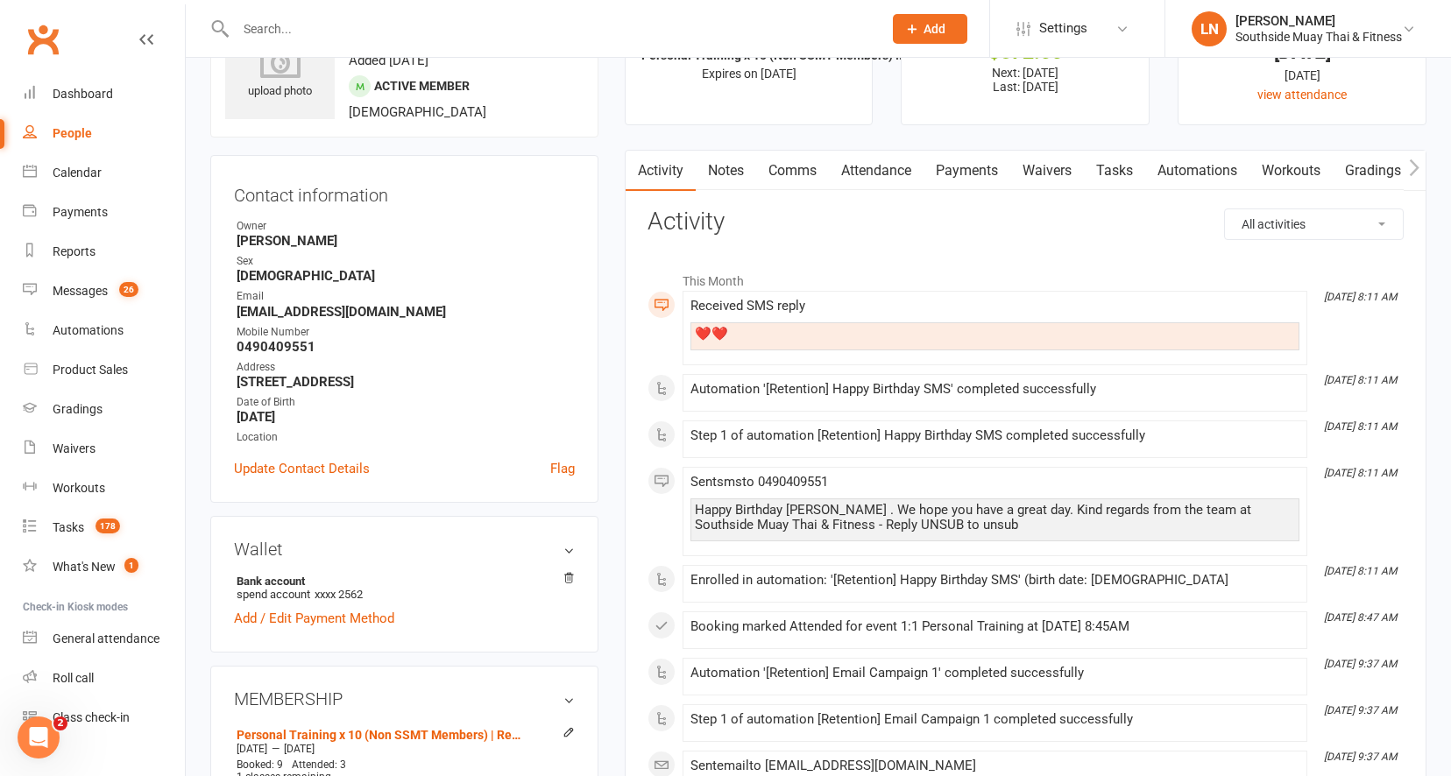
scroll to position [0, 0]
